Goal: Task Accomplishment & Management: Use online tool/utility

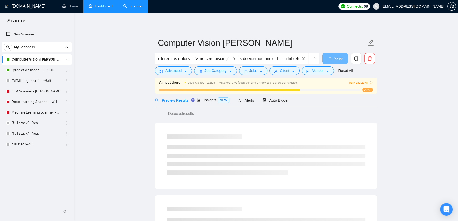
drag, startPoint x: 0, startPoint y: 0, endPoint x: 93, endPoint y: 8, distance: 92.9
click at [93, 8] on link "Dashboard" at bounding box center [101, 6] width 24 height 4
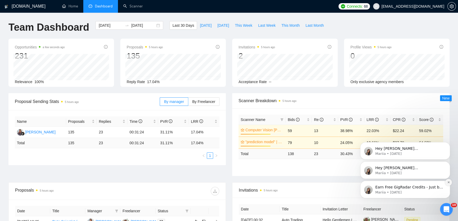
click at [446, 181] on button "Dismiss notification" at bounding box center [448, 182] width 7 height 7
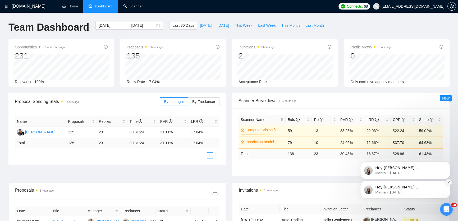
click at [447, 181] on icon "Dismiss notification" at bounding box center [448, 182] width 3 height 3
click at [446, 182] on button "Dismiss notification" at bounding box center [448, 182] width 7 height 7
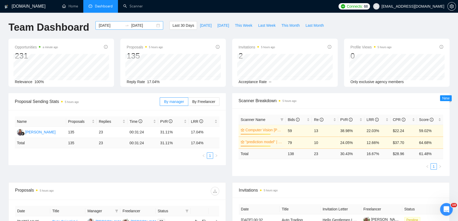
click at [131, 27] on input "[DATE]" at bounding box center [143, 25] width 24 height 6
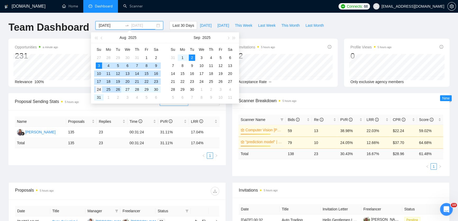
type input "[DATE]"
click at [99, 89] on div "24" at bounding box center [99, 89] width 6 height 6
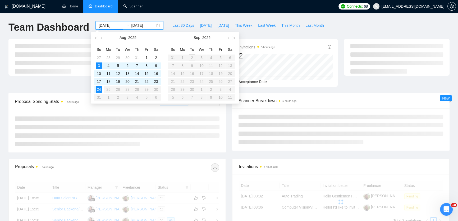
click at [156, 89] on table "Su Mo Tu We Th Fr Sa 27 28 29 30 31 1 2 3 4 5 6 7 8 9 10 11 12 13 14 15 16 17 1…" at bounding box center [127, 73] width 67 height 56
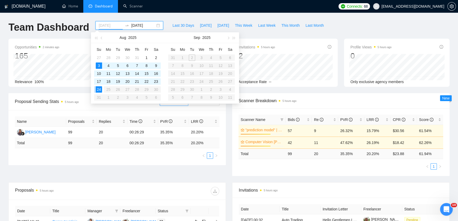
click at [97, 90] on div "24" at bounding box center [99, 89] width 6 height 6
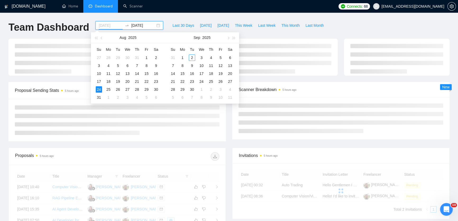
type input "[DATE]"
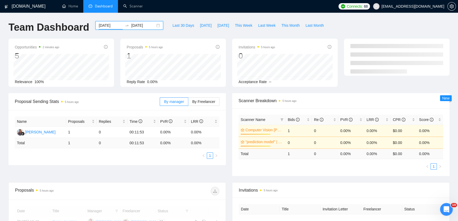
click at [139, 26] on input "[DATE]" at bounding box center [143, 25] width 24 height 6
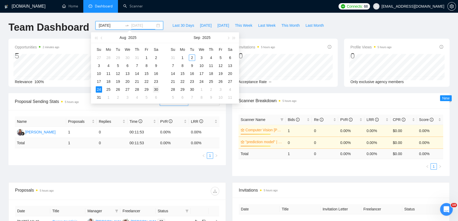
type input "[DATE]"
click at [157, 88] on div "30" at bounding box center [156, 89] width 6 height 6
click at [235, 114] on div "Scanner Name Bids Re PVR LRR CPR Score Computer Vision Scanner - [PERSON_NAME] …" at bounding box center [340, 142] width 217 height 68
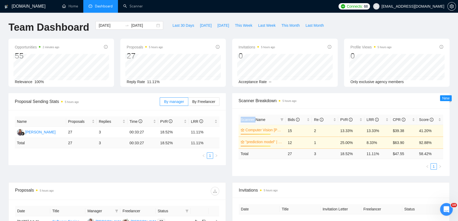
click at [235, 114] on div "Scanner Name Bids Re PVR LRR CPR Score Computer Vision Scanner - [PERSON_NAME] …" at bounding box center [340, 142] width 217 height 68
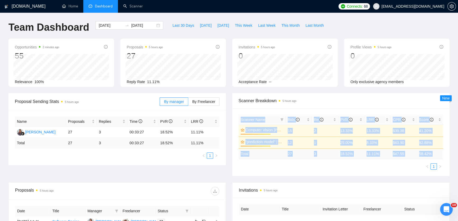
click at [235, 114] on div "Scanner Name Bids Re PVR LRR CPR Score Computer Vision Scanner - [PERSON_NAME] …" at bounding box center [340, 142] width 217 height 68
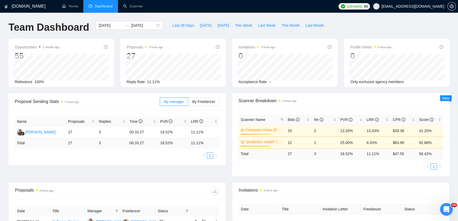
click at [233, 105] on div "Scanner Breakdown 5 hours ago" at bounding box center [340, 100] width 217 height 15
click at [99, 26] on input "[DATE]" at bounding box center [111, 25] width 24 height 6
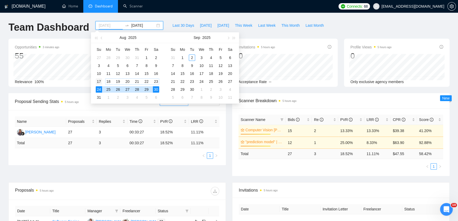
type input "[DATE]"
click at [100, 83] on div "17" at bounding box center [99, 81] width 6 height 6
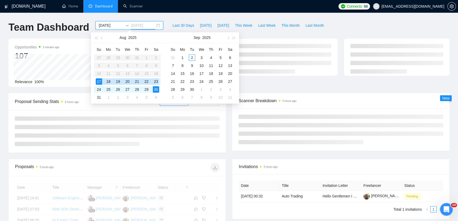
click at [153, 80] on div "23" at bounding box center [156, 81] width 6 height 6
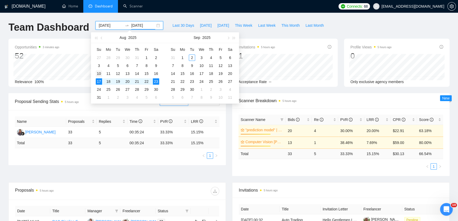
type input "[DATE]"
click at [97, 74] on div "10" at bounding box center [99, 73] width 6 height 6
type input "[DATE]"
click at [108, 24] on input at bounding box center [111, 25] width 24 height 6
type input "[DATE]"
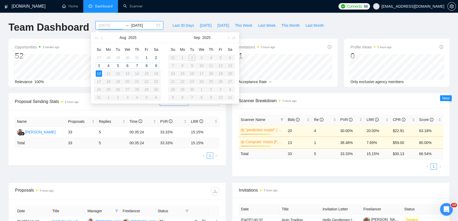
click at [98, 70] on div "10" at bounding box center [99, 73] width 6 height 6
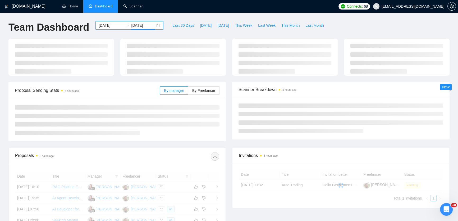
click at [133, 24] on input "[DATE]" at bounding box center [143, 25] width 24 height 6
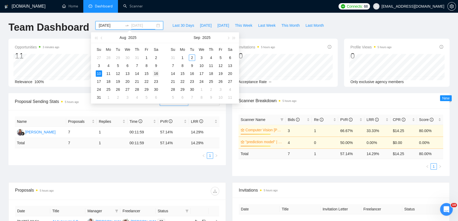
type input "[DATE]"
click at [155, 72] on div "16" at bounding box center [156, 73] width 6 height 6
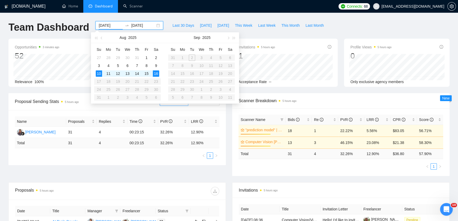
click at [103, 25] on input "[DATE]" at bounding box center [111, 25] width 24 height 6
type input "[DATE]"
click at [98, 65] on div "3" at bounding box center [99, 65] width 6 height 6
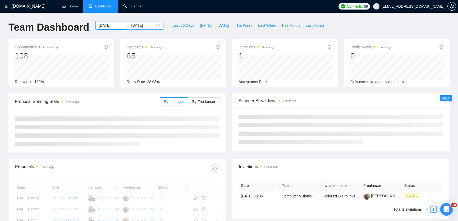
click at [134, 24] on input "[DATE]" at bounding box center [143, 25] width 24 height 6
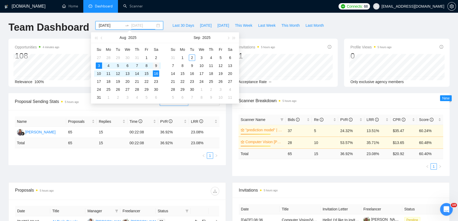
type input "[DATE]"
click at [157, 66] on div "9" at bounding box center [156, 65] width 6 height 6
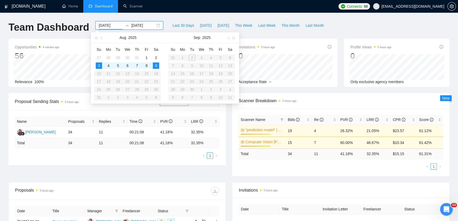
click at [102, 26] on input "[DATE]" at bounding box center [111, 25] width 24 height 6
type input "[DATE]"
click at [98, 56] on div "27" at bounding box center [99, 57] width 6 height 6
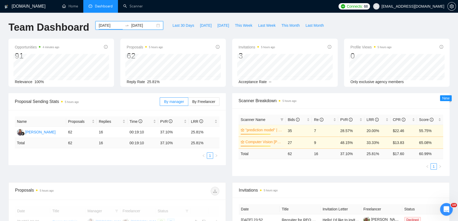
click at [132, 24] on input "[DATE]" at bounding box center [143, 25] width 24 height 6
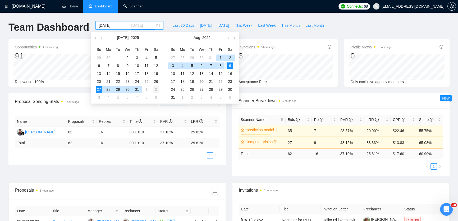
type input "[DATE]"
click at [153, 89] on div "2" at bounding box center [156, 89] width 6 height 6
click at [103, 26] on input "[DATE]" at bounding box center [111, 25] width 24 height 6
type input "[DATE]"
click at [97, 79] on div "20" at bounding box center [99, 81] width 6 height 6
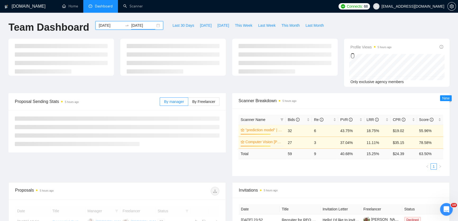
click at [140, 22] on input "[DATE]" at bounding box center [143, 25] width 24 height 6
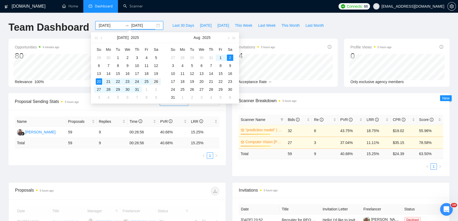
type input "[DATE]"
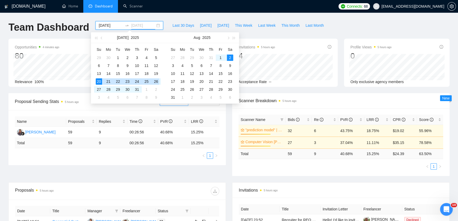
click at [158, 81] on div "26" at bounding box center [156, 81] width 6 height 6
click at [100, 26] on input "[DATE]" at bounding box center [111, 25] width 24 height 6
type input "[DATE]"
click at [97, 73] on div "13" at bounding box center [99, 73] width 6 height 6
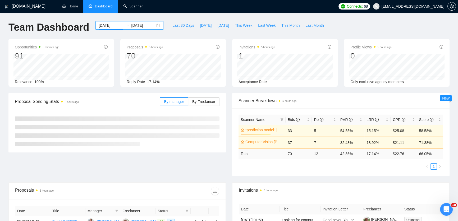
click at [135, 24] on input "[DATE]" at bounding box center [143, 25] width 24 height 6
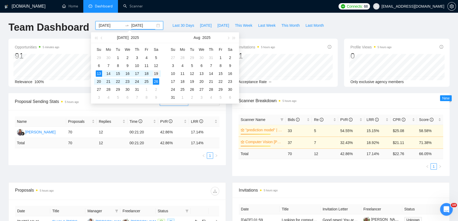
type input "[DATE]"
click at [157, 72] on div "19" at bounding box center [156, 73] width 6 height 6
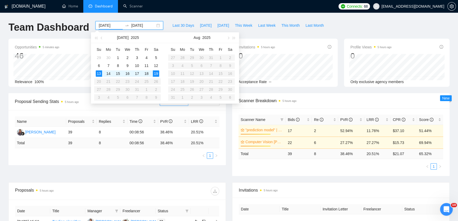
click at [99, 25] on input "[DATE]" at bounding box center [111, 25] width 24 height 6
type input "[DATE]"
click at [98, 63] on div "6" at bounding box center [99, 65] width 6 height 6
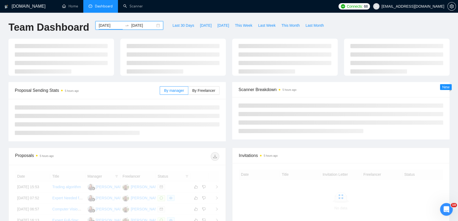
click at [131, 25] on input "[DATE]" at bounding box center [143, 25] width 24 height 6
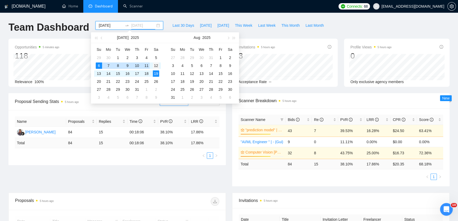
type input "[DATE]"
click at [156, 64] on div "12" at bounding box center [156, 65] width 6 height 6
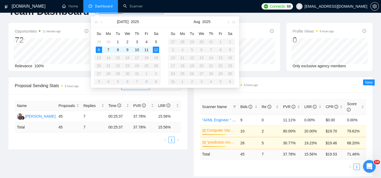
scroll to position [24, 0]
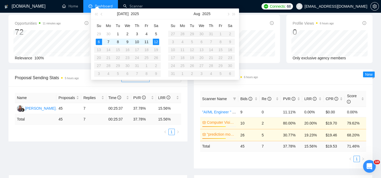
click at [194, 97] on div "Scanner Name Bids Re PVR LRR CPR Score "AI/ML Engineer " | - (Gui) 9 0 11.11% 0…" at bounding box center [283, 126] width 179 height 84
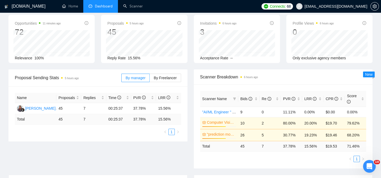
scroll to position [0, 0]
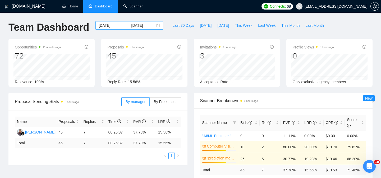
click at [110, 29] on div "[DATE] [DATE]" at bounding box center [129, 25] width 68 height 8
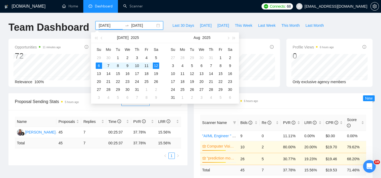
click at [109, 27] on input "[DATE]" at bounding box center [111, 25] width 24 height 6
type input "[DATE]"
click at [99, 70] on div "13" at bounding box center [99, 73] width 6 height 6
type input "[DATE]"
click at [153, 72] on div "19" at bounding box center [156, 73] width 6 height 6
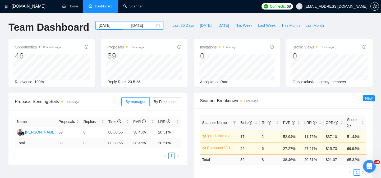
click at [99, 25] on input "[DATE]" at bounding box center [111, 25] width 24 height 6
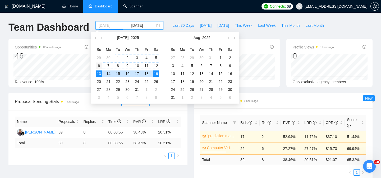
type input "[DATE]"
click at [99, 63] on div "6" at bounding box center [99, 65] width 6 height 6
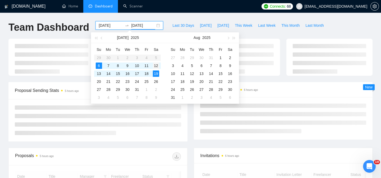
type input "[DATE]"
click at [158, 65] on div "12" at bounding box center [156, 65] width 6 height 6
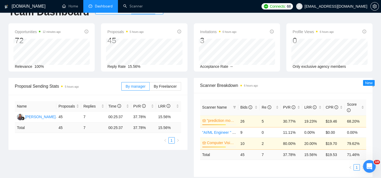
scroll to position [24, 0]
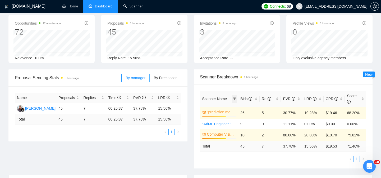
click at [236, 97] on icon "filter" at bounding box center [234, 98] width 3 height 3
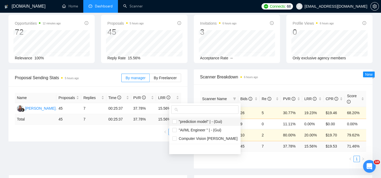
click at [182, 124] on span ""prediction model" | - (Gui)" at bounding box center [204, 121] width 65 height 6
checkbox input "true"
click at [182, 136] on span "Computer Vision [PERSON_NAME]" at bounding box center [207, 138] width 61 height 4
checkbox input "true"
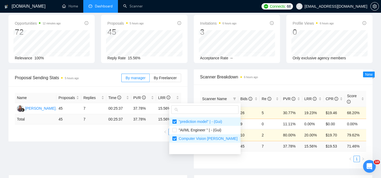
click at [162, 155] on div "Proposal Sending Stats 5 hours ago By manager By Freelancer Name Proposals Repl…" at bounding box center [190, 121] width 370 height 105
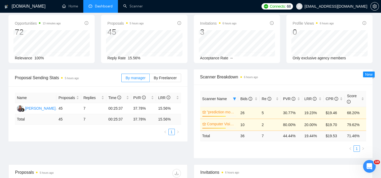
scroll to position [0, 0]
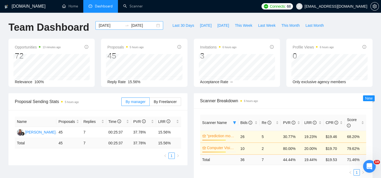
click at [111, 24] on input "[DATE]" at bounding box center [111, 25] width 24 height 6
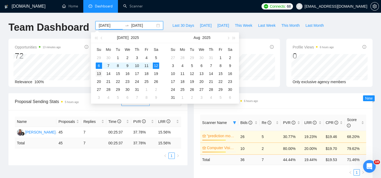
type input "[DATE]"
click at [98, 74] on div "13" at bounding box center [99, 73] width 6 height 6
click at [154, 71] on div "19" at bounding box center [156, 73] width 6 height 6
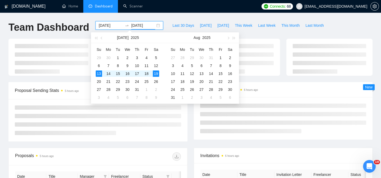
type input "[DATE]"
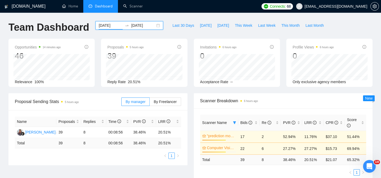
click at [99, 26] on input "[DATE]" at bounding box center [111, 25] width 24 height 6
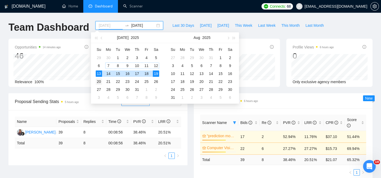
type input "[DATE]"
click at [100, 80] on div "20" at bounding box center [99, 81] width 6 height 6
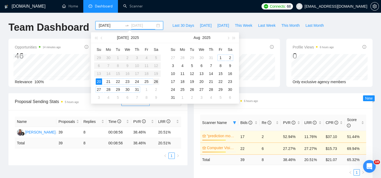
type input "[DATE]"
click at [156, 82] on div "26" at bounding box center [156, 81] width 6 height 6
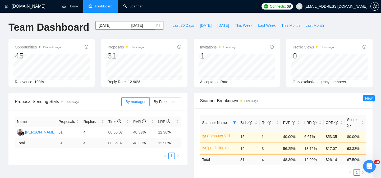
click at [111, 22] on div "[DATE] [DATE]" at bounding box center [129, 25] width 68 height 8
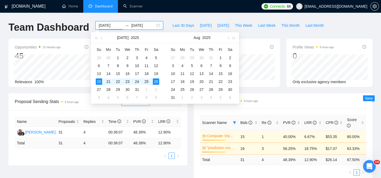
click at [109, 25] on input "[DATE]" at bounding box center [111, 25] width 24 height 6
type input "[DATE]"
click at [98, 87] on div "27" at bounding box center [99, 89] width 6 height 6
type input "[DATE]"
click at [155, 87] on div "2" at bounding box center [156, 89] width 6 height 6
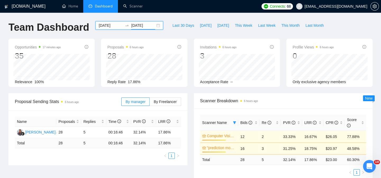
click at [99, 26] on input "[DATE]" at bounding box center [111, 25] width 24 height 6
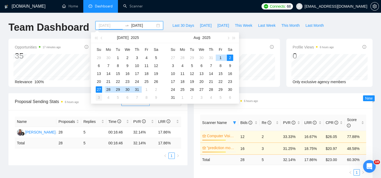
type input "[DATE]"
click at [100, 95] on div "3" at bounding box center [99, 97] width 6 height 6
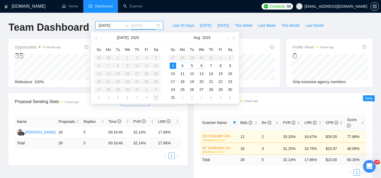
type input "[DATE]"
click at [229, 65] on div "9" at bounding box center [230, 65] width 6 height 6
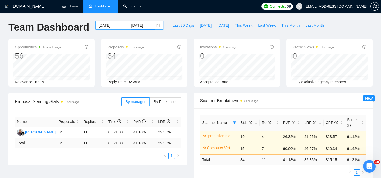
click at [107, 25] on input "[DATE]" at bounding box center [111, 25] width 24 height 6
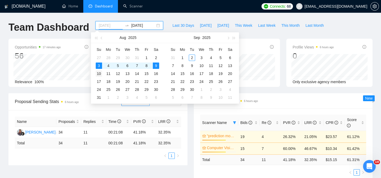
type input "[DATE]"
click at [100, 71] on div "10" at bounding box center [99, 73] width 6 height 6
type input "[DATE]"
click at [157, 72] on div "16" at bounding box center [156, 73] width 6 height 6
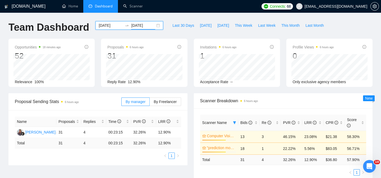
click at [99, 24] on input "[DATE]" at bounding box center [111, 25] width 24 height 6
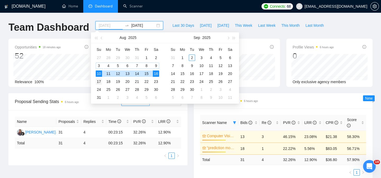
type input "[DATE]"
click at [97, 79] on div "17" at bounding box center [99, 81] width 6 height 6
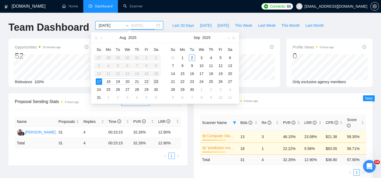
type input "[DATE]"
click at [154, 82] on div "23" at bounding box center [156, 81] width 6 height 6
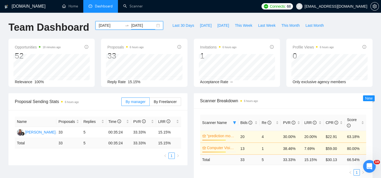
click at [109, 25] on input "[DATE]" at bounding box center [111, 25] width 24 height 6
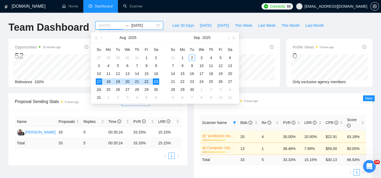
type input "[DATE]"
click at [99, 89] on div "24" at bounding box center [99, 89] width 6 height 6
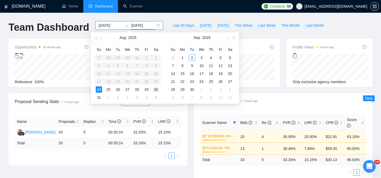
type input "[DATE]"
click at [154, 90] on div "30" at bounding box center [156, 89] width 6 height 6
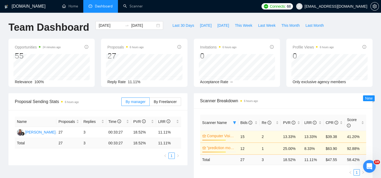
click at [95, 30] on div "[DATE] [DATE]" at bounding box center [129, 29] width 74 height 17
click at [100, 22] on div "[DATE] [DATE]" at bounding box center [129, 25] width 68 height 8
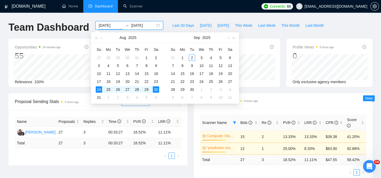
click at [101, 26] on input "[DATE]" at bounding box center [111, 25] width 24 height 6
type input "[DATE]"
click at [99, 63] on div "3" at bounding box center [99, 65] width 6 height 6
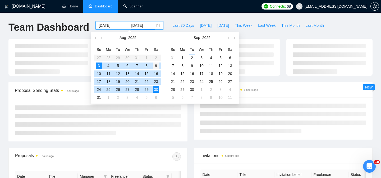
type input "[DATE]"
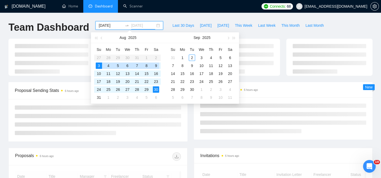
click at [157, 66] on div "9" at bounding box center [156, 65] width 6 height 6
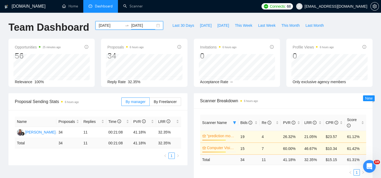
click at [117, 25] on input "[DATE]" at bounding box center [111, 25] width 24 height 6
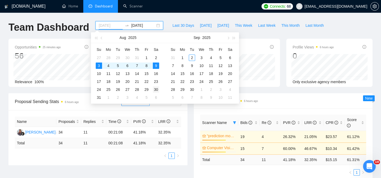
type input "[DATE]"
click at [156, 88] on div "30" at bounding box center [156, 89] width 6 height 6
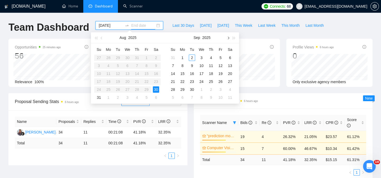
click at [227, 38] on span "button" at bounding box center [228, 37] width 3 height 3
type input "[DATE]"
click at [200, 25] on span "[DATE]" at bounding box center [206, 25] width 12 height 6
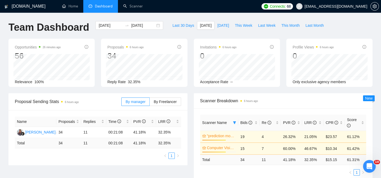
type input "[DATE]"
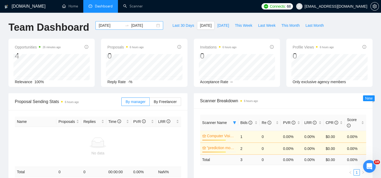
click at [103, 27] on input "[DATE]" at bounding box center [111, 25] width 24 height 6
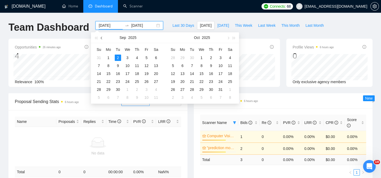
click at [102, 38] on span "button" at bounding box center [102, 37] width 3 height 3
type input "[DATE]"
drag, startPoint x: 100, startPoint y: 65, endPoint x: 137, endPoint y: 62, distance: 37.9
click at [100, 65] on div "3" at bounding box center [99, 65] width 6 height 6
type input "[DATE]"
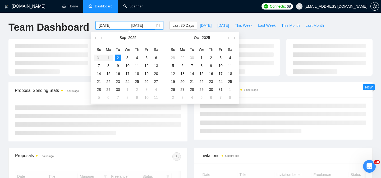
type input "[DATE]"
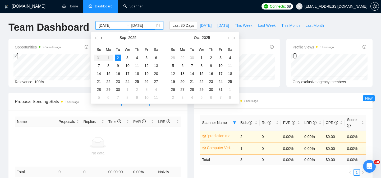
click at [103, 38] on span "button" at bounding box center [102, 37] width 3 height 3
type input "[DATE]"
click at [106, 22] on input "[DATE]" at bounding box center [111, 25] width 24 height 6
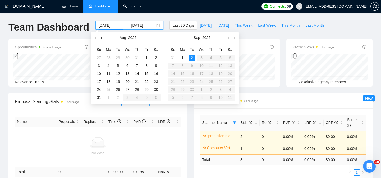
click at [102, 35] on button "button" at bounding box center [102, 37] width 6 height 11
type input "[DATE]"
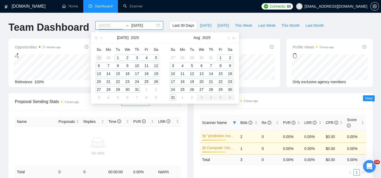
click at [99, 56] on div "29" at bounding box center [99, 57] width 6 height 6
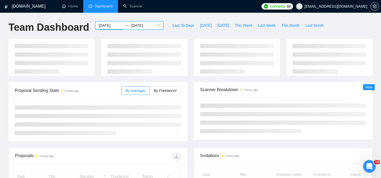
click at [132, 27] on input "[DATE]" at bounding box center [143, 25] width 24 height 6
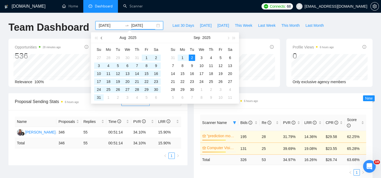
click at [103, 37] on span "button" at bounding box center [102, 37] width 3 height 3
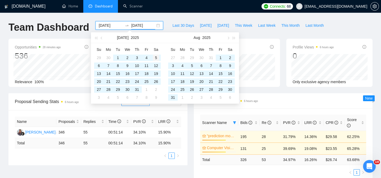
type input "[DATE]"
click at [159, 57] on div "5" at bounding box center [156, 57] width 6 height 6
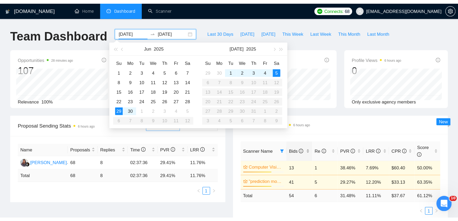
scroll to position [24, 0]
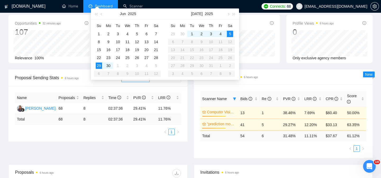
type input "[DATE]"
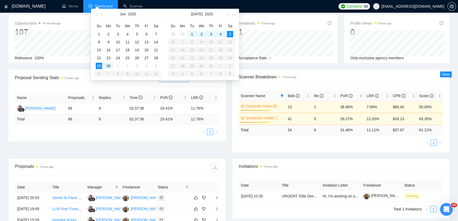
click at [282, 148] on div "Scanner Name Bids Re PVR LRR CPR Score Computer Vision Scanner - [PERSON_NAME] …" at bounding box center [340, 118] width 217 height 68
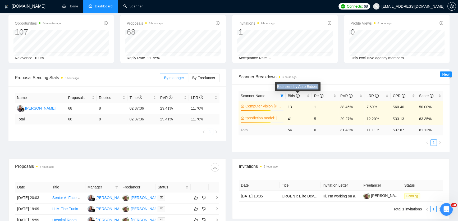
drag, startPoint x: 276, startPoint y: 85, endPoint x: 318, endPoint y: 86, distance: 41.8
click at [318, 86] on div "Bids sent by Auto Bidder." at bounding box center [297, 86] width 45 height 9
copy div "Bids sent by Auto Bidder."
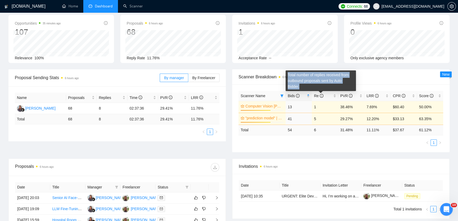
drag, startPoint x: 295, startPoint y: 83, endPoint x: 287, endPoint y: 76, distance: 10.7
click at [287, 76] on div "Total number of replies received from outbound proposals sent by Auto Bidder." at bounding box center [321, 80] width 70 height 21
copy div "Total number of replies received from outbound proposals sent by Auto Bidder."
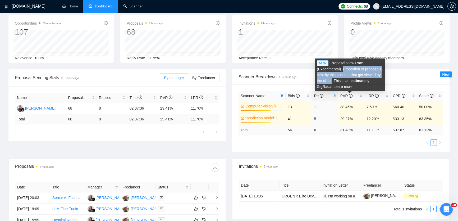
drag, startPoint x: 342, startPoint y: 69, endPoint x: 331, endPoint y: 79, distance: 14.6
click at [331, 79] on div "NEW Proposal View Rate (Experimental). Proportion of proposals sent by this sca…" at bounding box center [350, 74] width 70 height 33
copy div "Proportion of proposals sent by this scanner that got viewed by the client"
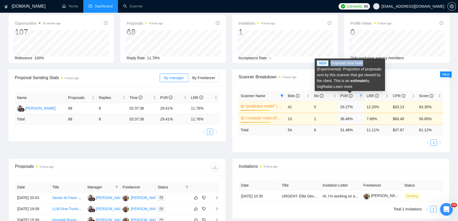
drag, startPoint x: 330, startPoint y: 63, endPoint x: 363, endPoint y: 63, distance: 32.3
click at [363, 63] on div "NEW Proposal View Rate (Experimental). Proportion of proposals sent by this sca…" at bounding box center [350, 74] width 70 height 33
copy div "Proposal View Rate"
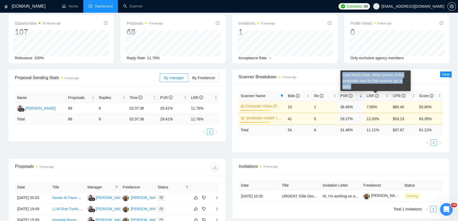
drag, startPoint x: 342, startPoint y: 74, endPoint x: 356, endPoint y: 85, distance: 18.2
click at [356, 85] on div "Lead Reply Rate. What portion of the proposals sent by this scanner got a reply." at bounding box center [375, 80] width 70 height 21
copy div "Lead Reply Rate. What portion of the proposals sent by this scanner got a reply."
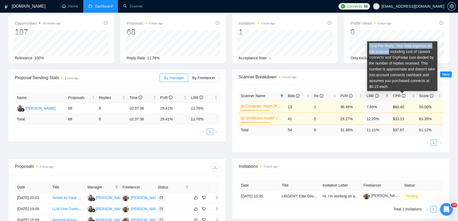
drag, startPoint x: 369, startPoint y: 44, endPoint x: 389, endPoint y: 52, distance: 21.2
click at [389, 52] on div "Cost Per Reply. Your total expense on this scanner including cost of Upwork con…" at bounding box center [402, 66] width 70 height 50
copy div "Cost Per Reply. Your total expense on this scanner"
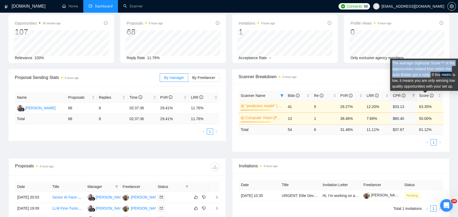
drag, startPoint x: 392, startPoint y: 62, endPoint x: 431, endPoint y: 74, distance: 40.8
click at [431, 74] on div "The average GigRadar Score™ of the opportunities related from which the Auto Bi…" at bounding box center [425, 75] width 70 height 32
copy div "The average GigRadar Score™ of the opportunities related from which the Auto Bi…"
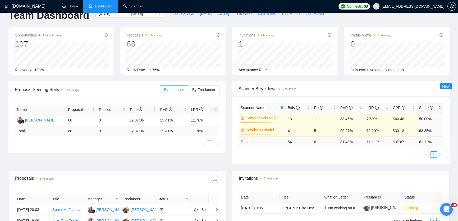
scroll to position [0, 0]
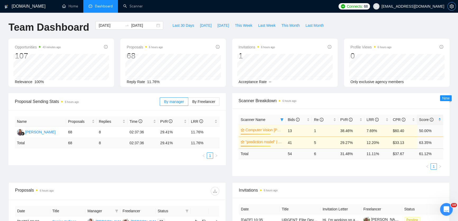
click at [450, 8] on icon "setting" at bounding box center [452, 6] width 4 height 4
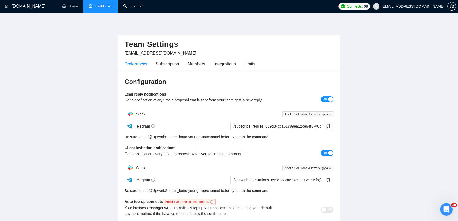
click at [94, 4] on link "Dashboard" at bounding box center [101, 6] width 24 height 4
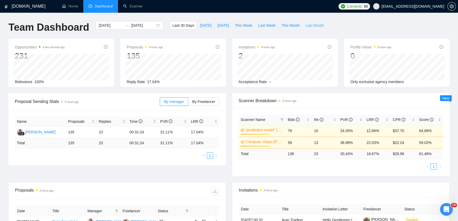
click at [307, 27] on span "Last Month" at bounding box center [314, 25] width 18 height 6
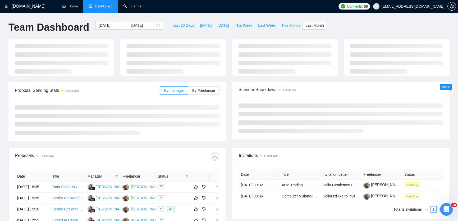
type input "[DATE]"
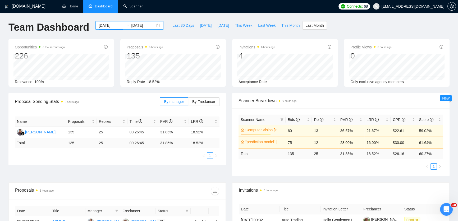
click at [101, 24] on input "[DATE]" at bounding box center [111, 25] width 24 height 6
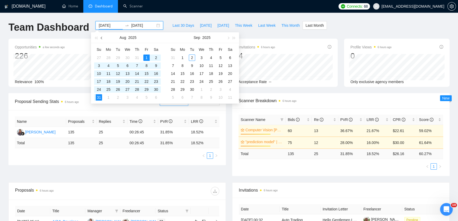
click at [101, 36] on button "button" at bounding box center [102, 37] width 6 height 11
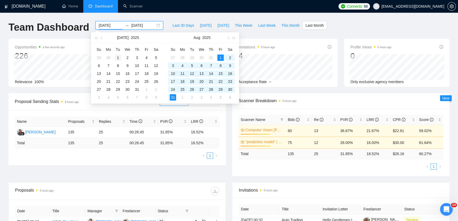
type input "[DATE]"
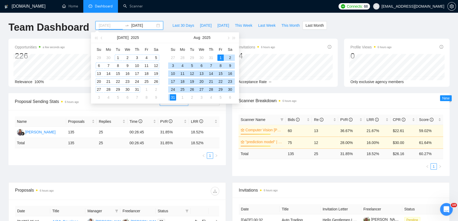
click at [117, 56] on div "1" at bounding box center [118, 57] width 6 height 6
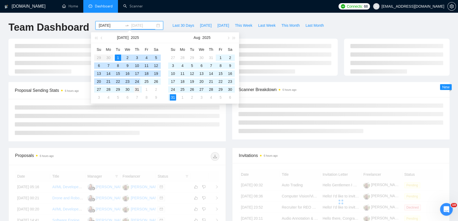
type input "[DATE]"
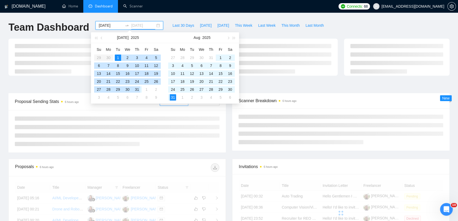
click at [138, 89] on div "31" at bounding box center [137, 89] width 6 height 6
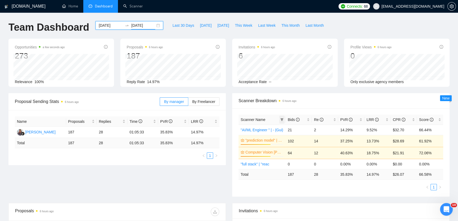
click at [281, 119] on icon "filter" at bounding box center [282, 119] width 3 height 3
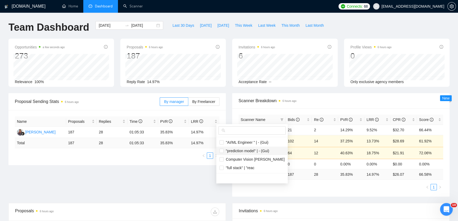
click at [227, 150] on span ""prediction model" | - (Gui)" at bounding box center [246, 151] width 45 height 4
checkbox input "true"
click at [230, 160] on span "Computer Vision [PERSON_NAME]" at bounding box center [254, 159] width 61 height 4
checkbox input "true"
click at [194, 189] on main "Team Dashboard [DATE] [DATE] Last 30 Days [DATE] [DATE] This Week Last Week Thi…" at bounding box center [228, 196] width 441 height 350
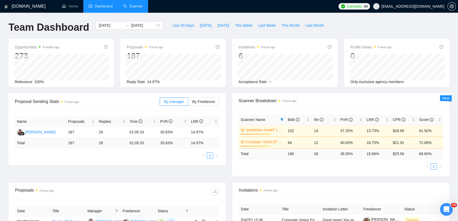
click at [126, 5] on link "Scanner" at bounding box center [133, 6] width 20 height 4
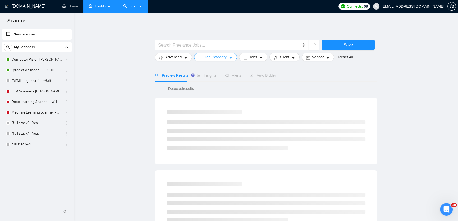
click at [207, 56] on span "Job Category" at bounding box center [215, 57] width 22 height 6
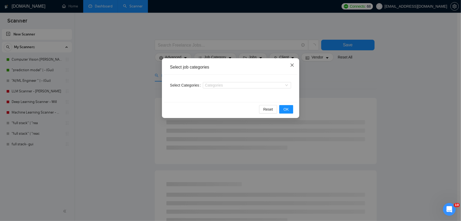
click at [294, 64] on icon "close" at bounding box center [292, 65] width 4 height 4
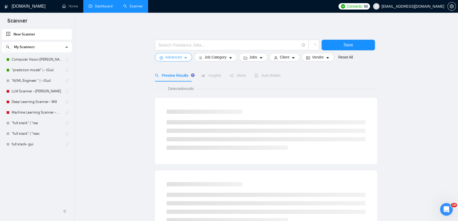
click at [169, 59] on span "Advanced" at bounding box center [173, 57] width 16 height 6
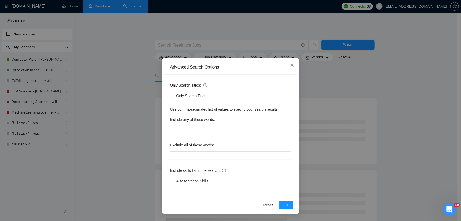
click at [351, 105] on div "Advanced Search Options Only Search Titles: Only Search Titles Use comma-separa…" at bounding box center [230, 110] width 461 height 221
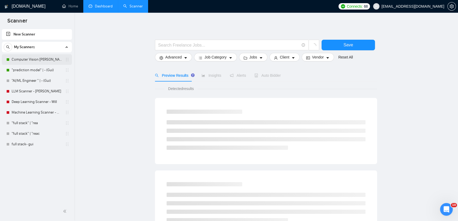
click at [42, 58] on link "Computer Vision [PERSON_NAME]" at bounding box center [37, 59] width 50 height 11
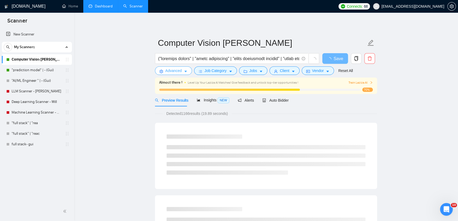
click at [182, 72] on button "Advanced" at bounding box center [173, 70] width 37 height 8
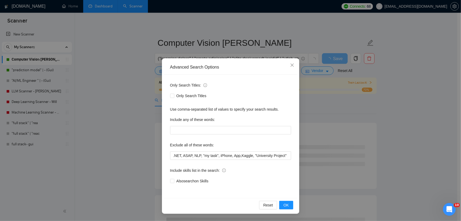
click at [121, 82] on div "Advanced Search Options Only Search Titles: Only Search Titles Use comma-separa…" at bounding box center [230, 110] width 461 height 221
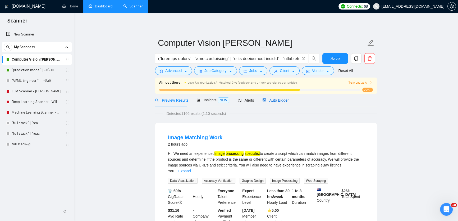
click at [276, 98] on span "Auto Bidder" at bounding box center [275, 100] width 26 height 4
